Goal: Task Accomplishment & Management: Complete application form

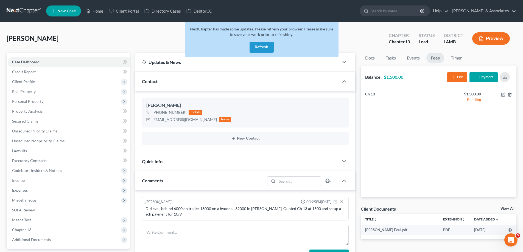
click at [259, 44] on button "Refresh" at bounding box center [262, 47] width 24 height 11
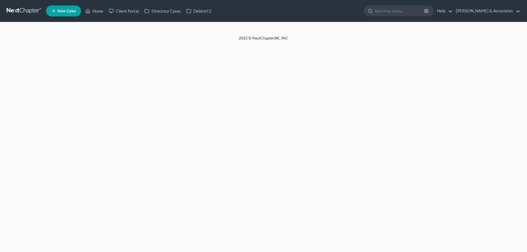
click at [66, 10] on span "New Case" at bounding box center [66, 11] width 18 height 4
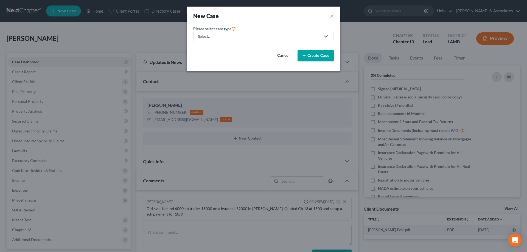
click at [253, 35] on div "Select..." at bounding box center [259, 36] width 122 height 5
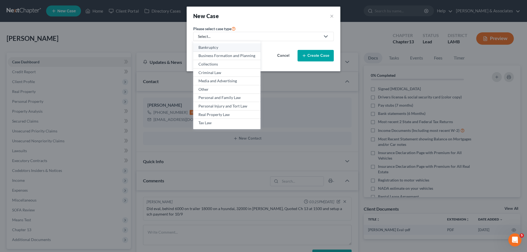
click at [220, 44] on link "Bankruptcy" at bounding box center [226, 47] width 67 height 9
select select "35"
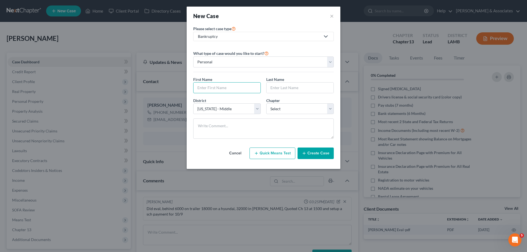
drag, startPoint x: 228, startPoint y: 87, endPoint x: 303, endPoint y: 78, distance: 75.5
click at [228, 87] on input "text" at bounding box center [227, 88] width 67 height 10
type input "Manolia"
type input "Champs"
select select "36"
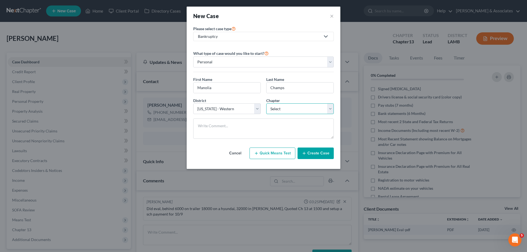
select select "0"
click at [323, 157] on button "Create Case" at bounding box center [316, 154] width 36 height 12
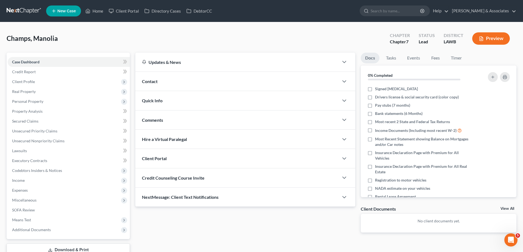
click at [278, 83] on div "Contact" at bounding box center [236, 81] width 203 height 19
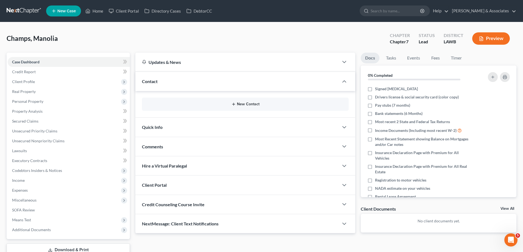
click at [236, 105] on button "New Contact" at bounding box center [245, 104] width 198 height 4
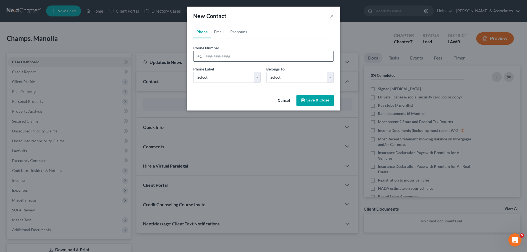
click at [221, 57] on input "tel" at bounding box center [269, 56] width 130 height 10
paste input "[PHONE_NUMBER]"
type input "[PHONE_NUMBER]"
click at [216, 79] on select "Select Mobile Home Work Other" at bounding box center [227, 77] width 68 height 11
select select "0"
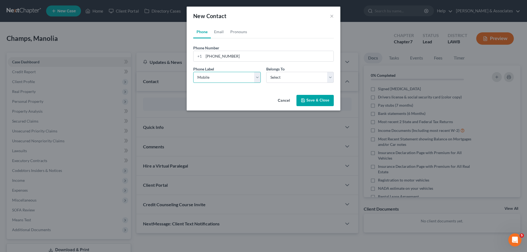
click at [193, 72] on select "Select Mobile Home Work Other" at bounding box center [227, 77] width 68 height 11
click at [295, 79] on select "Select Client Other" at bounding box center [300, 77] width 68 height 11
select select "0"
click at [266, 72] on select "Select Client Other" at bounding box center [300, 77] width 68 height 11
select select "0"
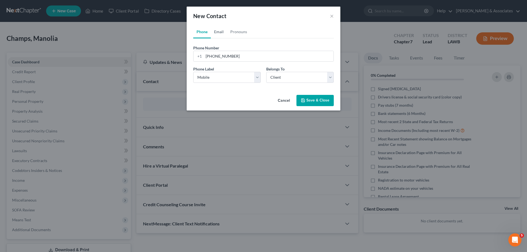
click at [224, 30] on link "Email" at bounding box center [219, 31] width 16 height 13
drag, startPoint x: 225, startPoint y: 55, endPoint x: 221, endPoint y: 65, distance: 10.2
click at [225, 55] on input "email" at bounding box center [269, 56] width 130 height 10
paste input "[EMAIL_ADDRESS][DOMAIN_NAME]"
type input "[EMAIL_ADDRESS][DOMAIN_NAME]"
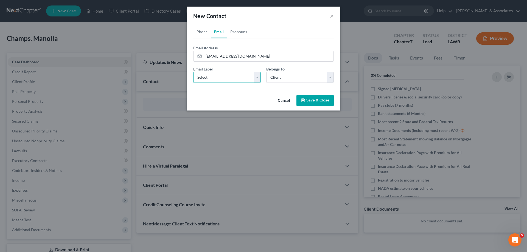
drag, startPoint x: 215, startPoint y: 76, endPoint x: 219, endPoint y: 82, distance: 7.9
click at [217, 76] on select "Select Home Work Other" at bounding box center [227, 77] width 68 height 11
select select "0"
click at [193, 72] on select "Select Home Work Other" at bounding box center [227, 77] width 68 height 11
click at [320, 102] on button "Save & Close" at bounding box center [315, 101] width 37 height 12
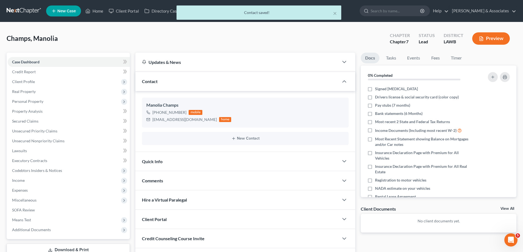
click at [180, 180] on div "Comments" at bounding box center [236, 180] width 203 height 19
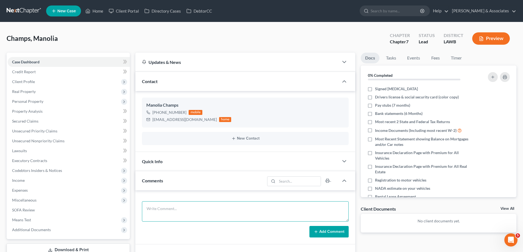
click at [160, 206] on textarea at bounding box center [245, 212] width 207 height 20
paste textarea "did eval with Manolia 16000 in [GEOGRAPHIC_DATA], 23000 on a Malibu, Quoted 250…"
type textarea "did eval with Manolia 16000 in [GEOGRAPHIC_DATA], 23000 on a Malibu, Quoted 250…"
click at [333, 228] on button "Add Comment" at bounding box center [328, 232] width 39 height 12
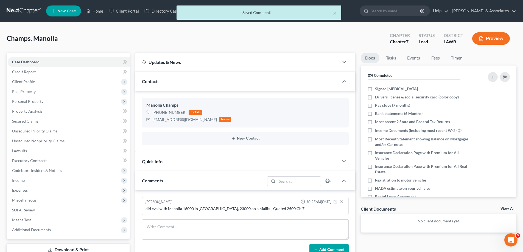
click at [501, 207] on link "View All" at bounding box center [508, 209] width 14 height 4
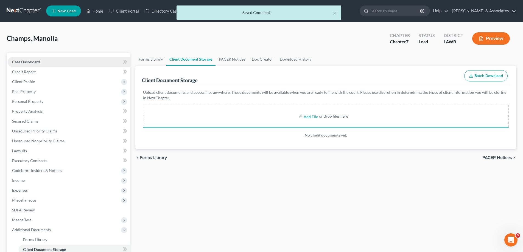
click at [40, 62] on link "Case Dashboard" at bounding box center [69, 62] width 122 height 10
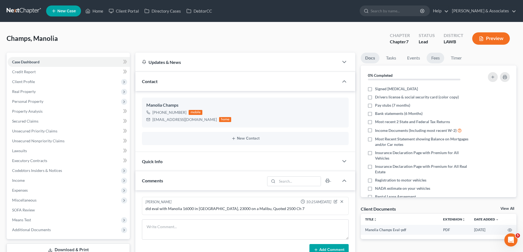
click at [433, 56] on link "Fees" at bounding box center [436, 58] width 18 height 11
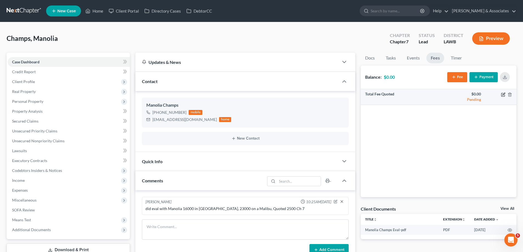
click at [504, 95] on icon "button" at bounding box center [504, 94] width 2 height 2
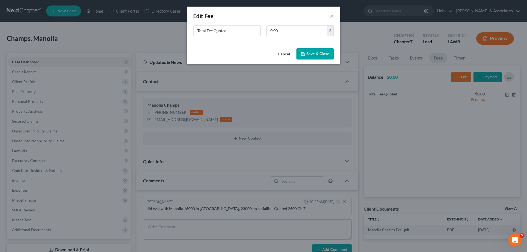
drag, startPoint x: 237, startPoint y: 32, endPoint x: 54, endPoint y: 10, distance: 184.7
click at [140, 26] on div "New Fee Edit Fee × Total Fee Quoted 0.00 $ Cancel Save & Close" at bounding box center [263, 126] width 527 height 252
type input "ch 7"
type input "2,500"
click at [312, 52] on button "Save & Close" at bounding box center [315, 54] width 37 height 12
